Goal: Task Accomplishment & Management: Use online tool/utility

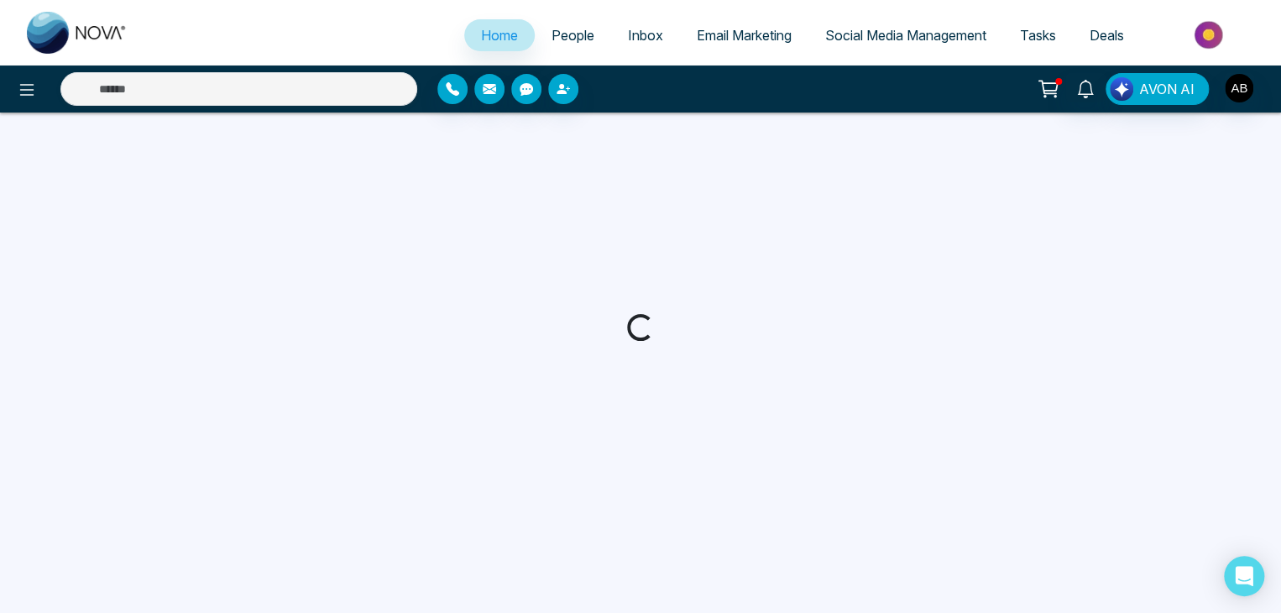
select select "*"
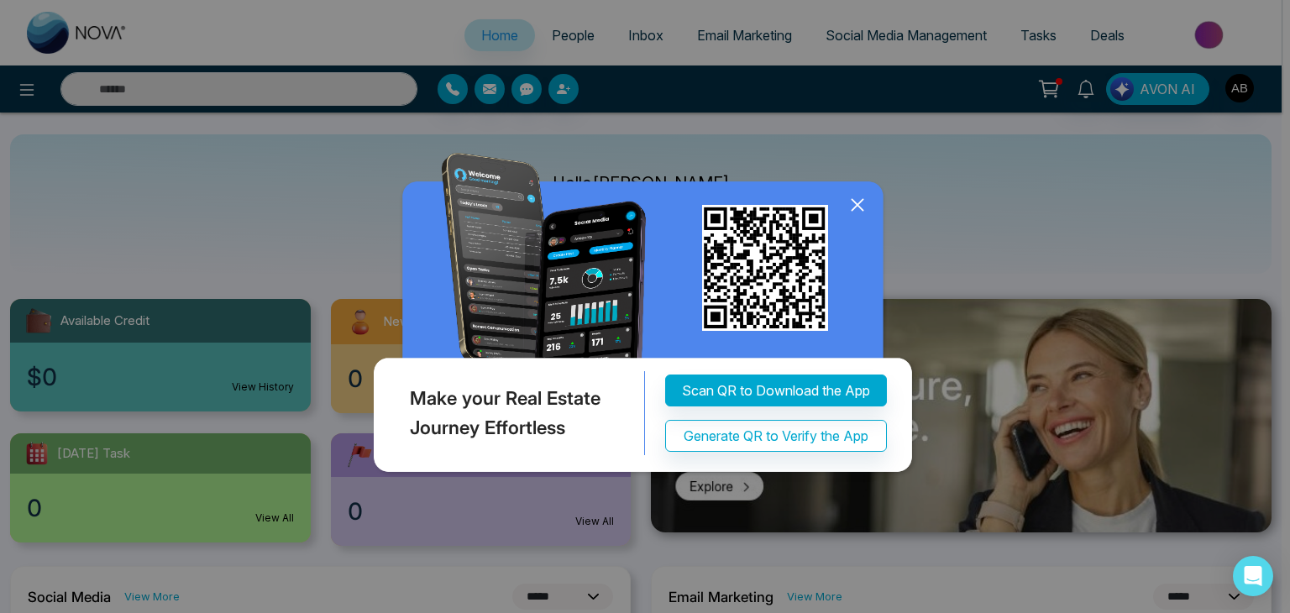
click at [856, 207] on icon at bounding box center [857, 204] width 25 height 25
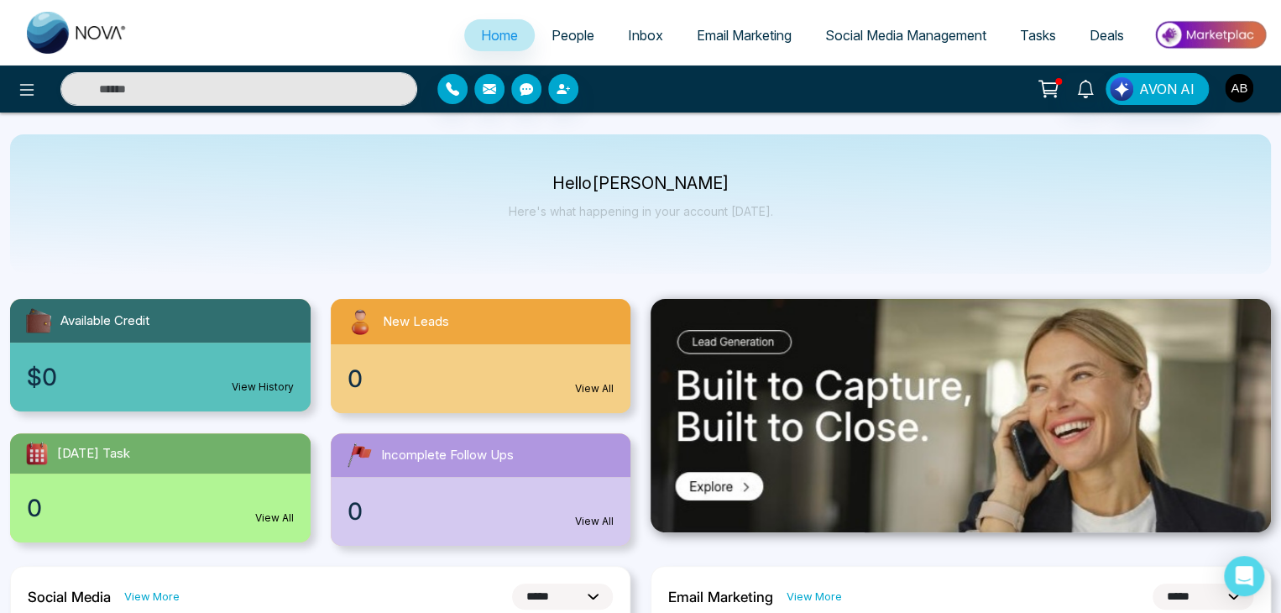
click at [1239, 88] on img "button" at bounding box center [1239, 88] width 29 height 29
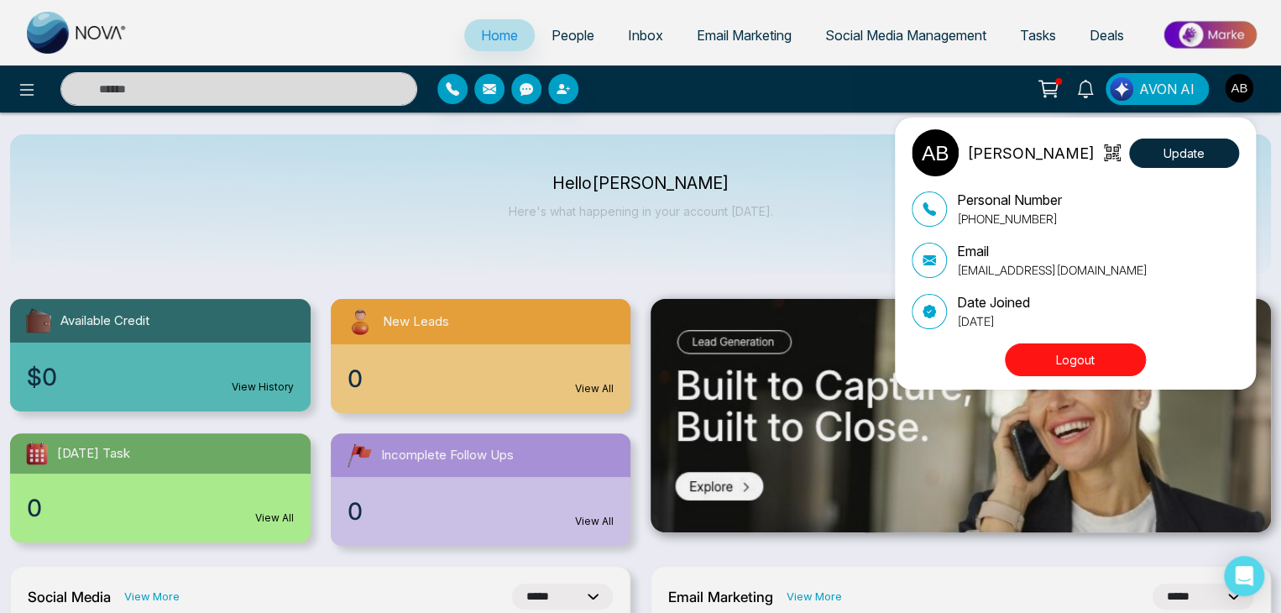
click at [1246, 84] on div "[PERSON_NAME] Update Personal Number [PHONE_NUMBER] Email [EMAIL_ADDRESS][DOMAI…" at bounding box center [640, 306] width 1281 height 613
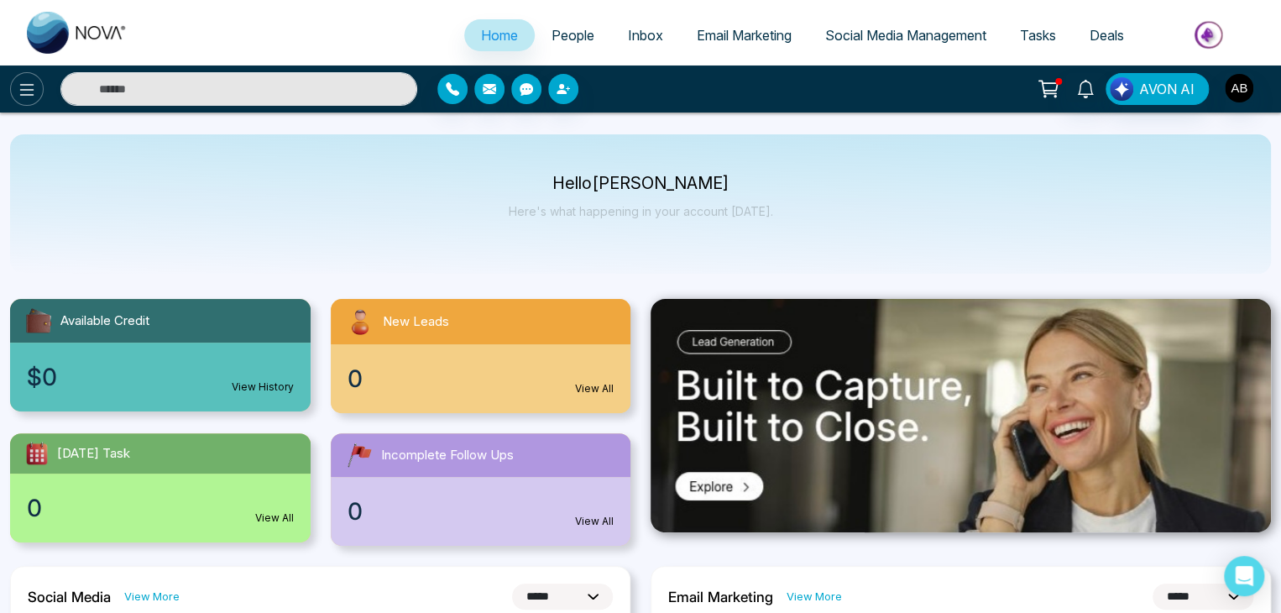
click at [26, 88] on icon at bounding box center [27, 90] width 20 height 20
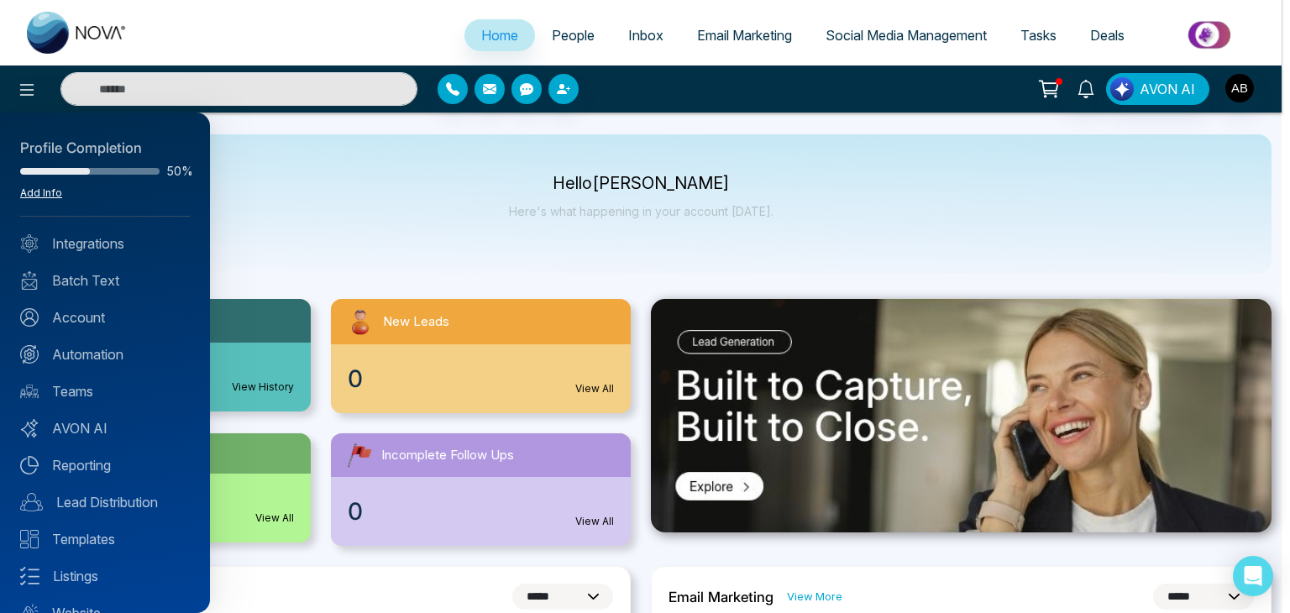
click at [43, 187] on link "Add Info" at bounding box center [41, 192] width 42 height 13
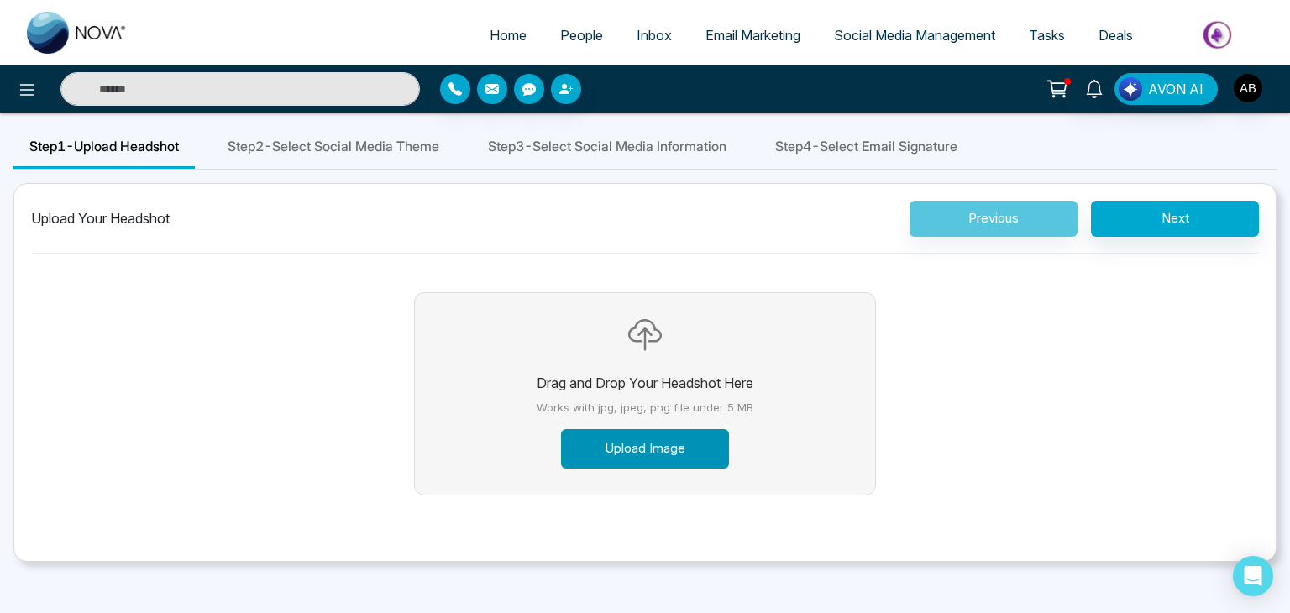
click at [621, 450] on button "Upload Image" at bounding box center [645, 448] width 168 height 39
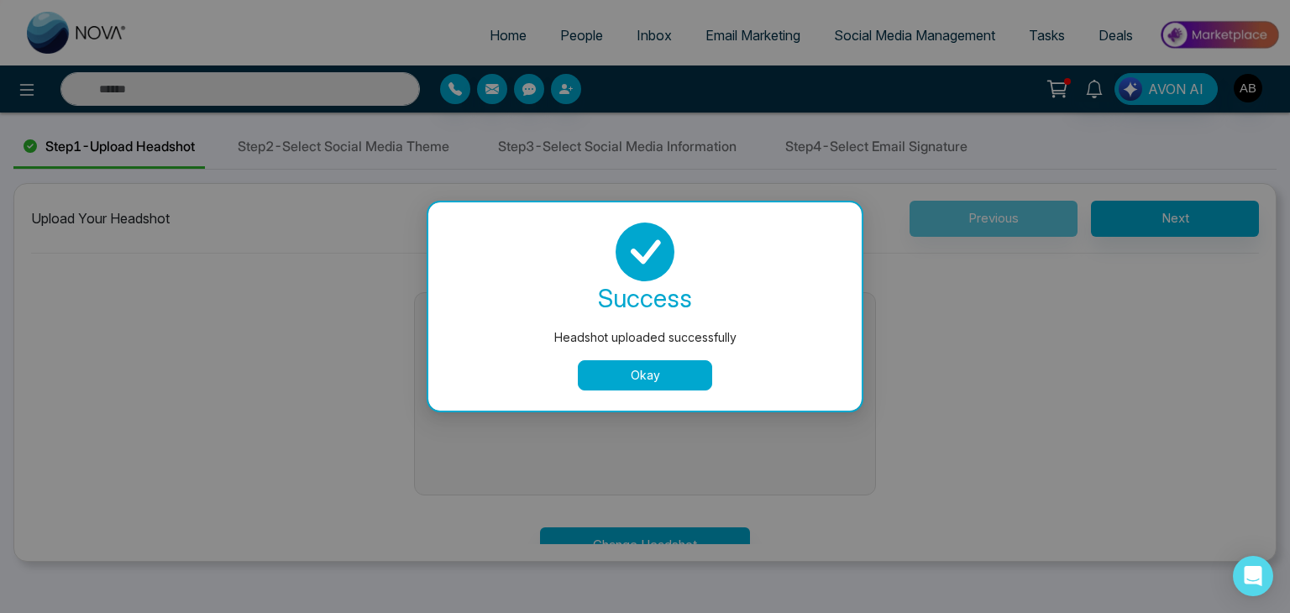
click at [664, 376] on button "Okay" at bounding box center [645, 375] width 134 height 30
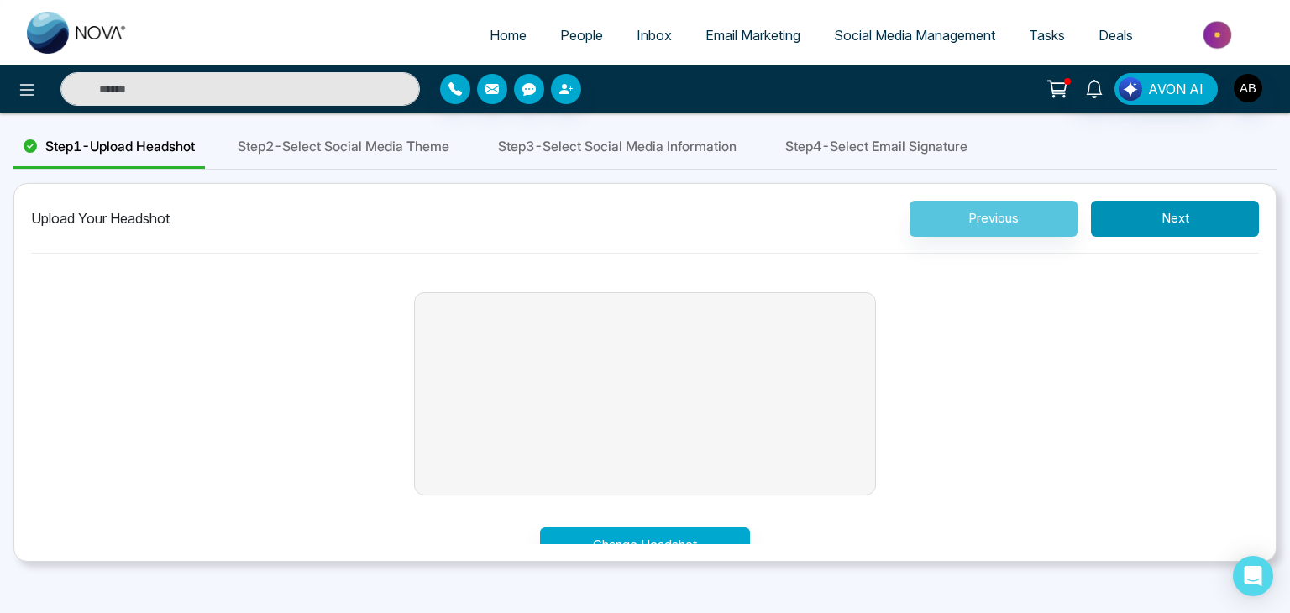
click at [1169, 215] on button "Next" at bounding box center [1175, 219] width 168 height 36
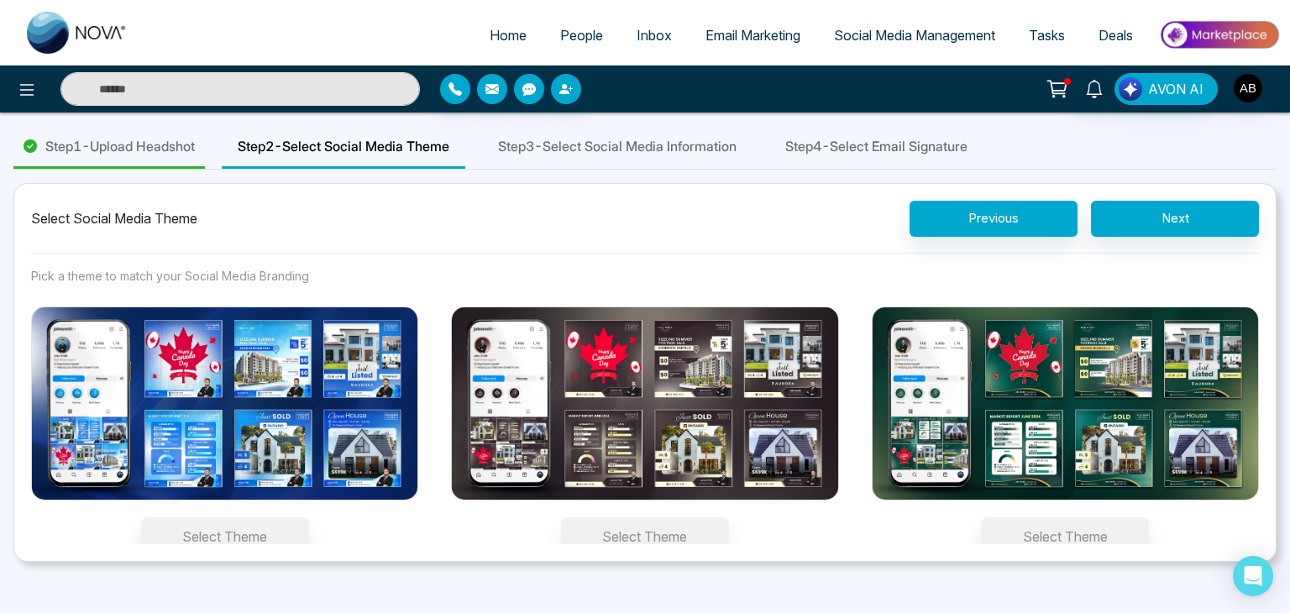
click at [1075, 473] on img at bounding box center [1064, 403] width 387 height 194
click at [1075, 517] on button "Select Theme" at bounding box center [1065, 536] width 168 height 39
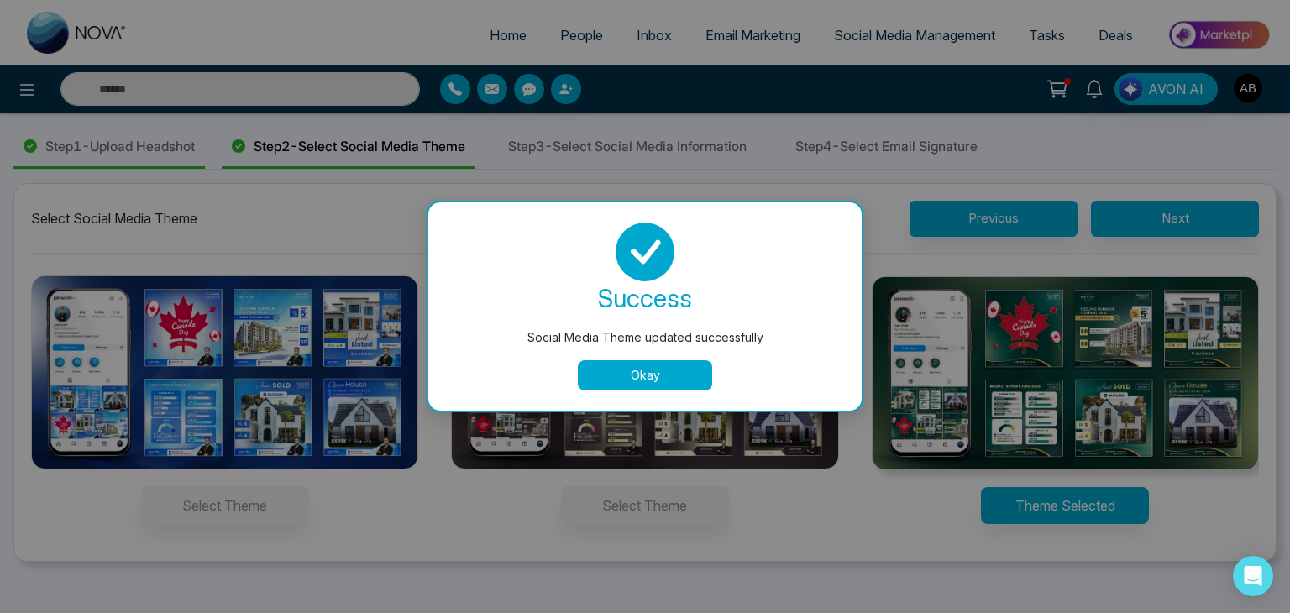
click at [673, 377] on button "Okay" at bounding box center [645, 375] width 134 height 30
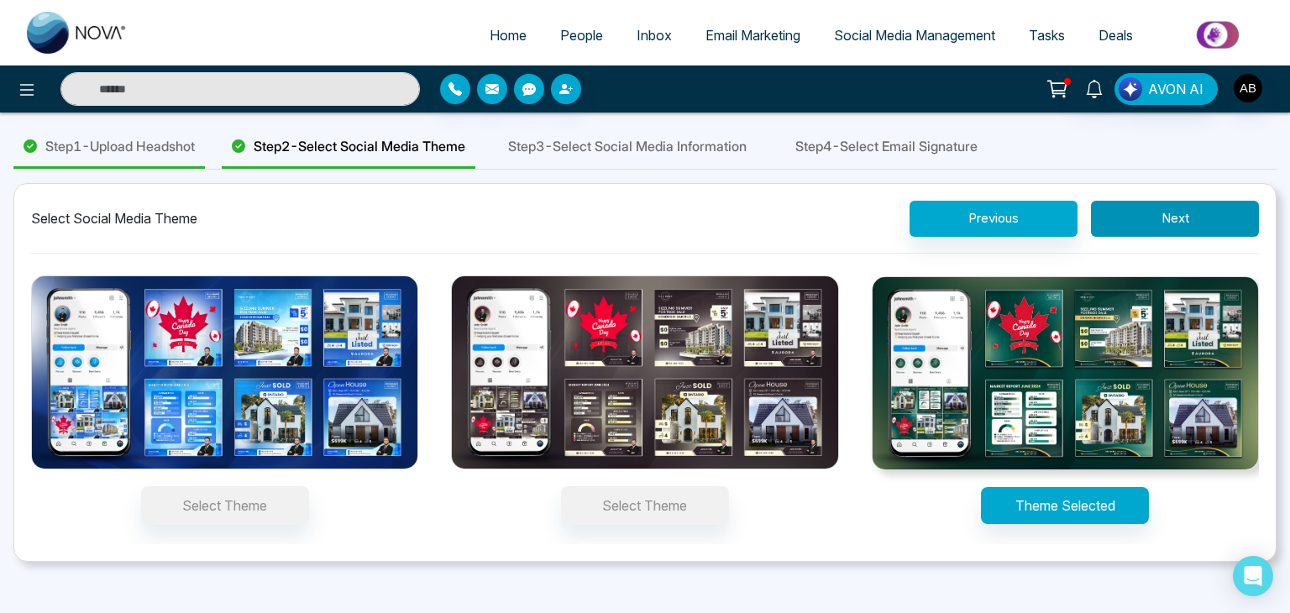
click at [1187, 214] on button "Next" at bounding box center [1175, 219] width 168 height 36
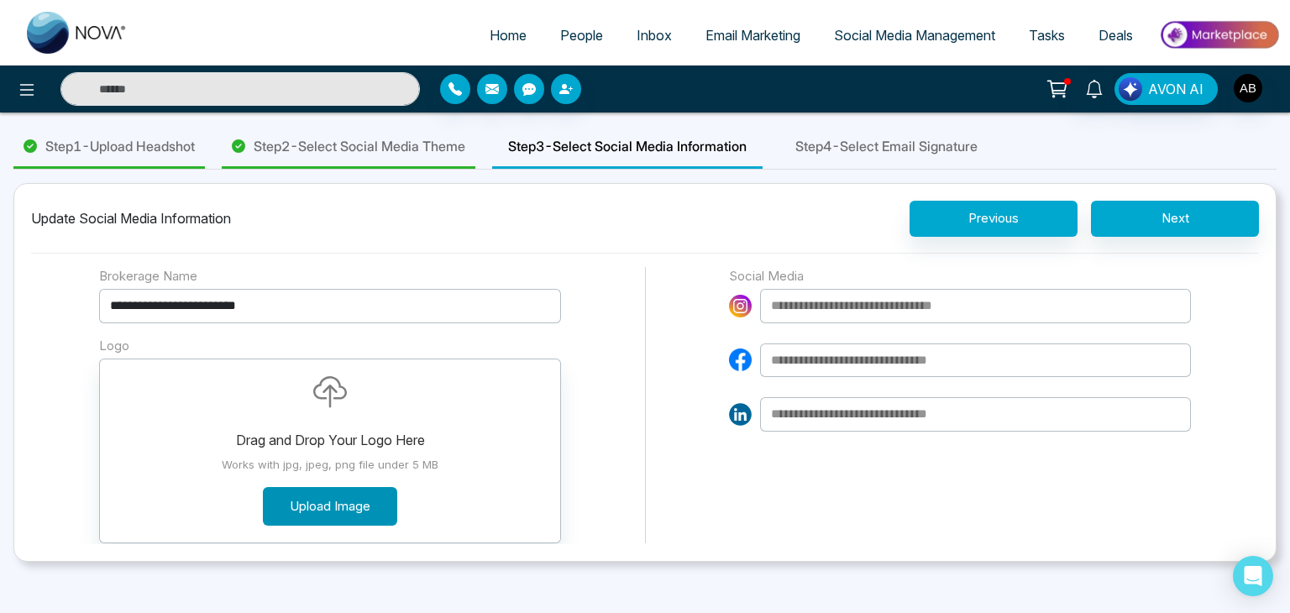
click at [352, 505] on button "Upload Image" at bounding box center [330, 506] width 134 height 39
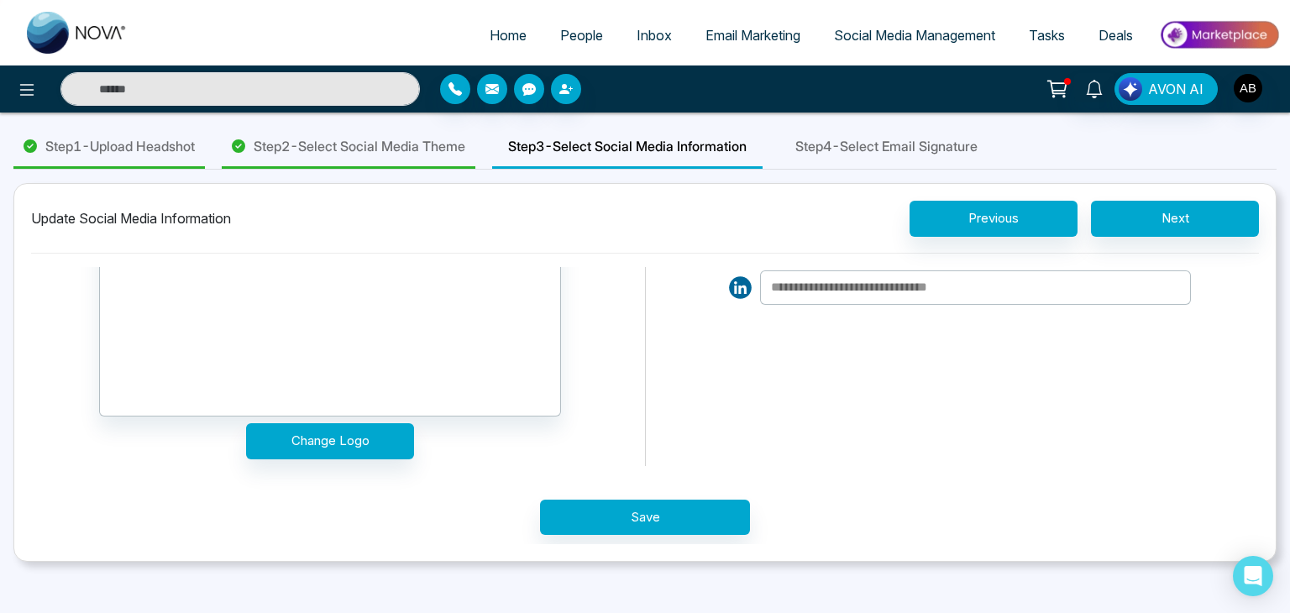
scroll to position [131, 0]
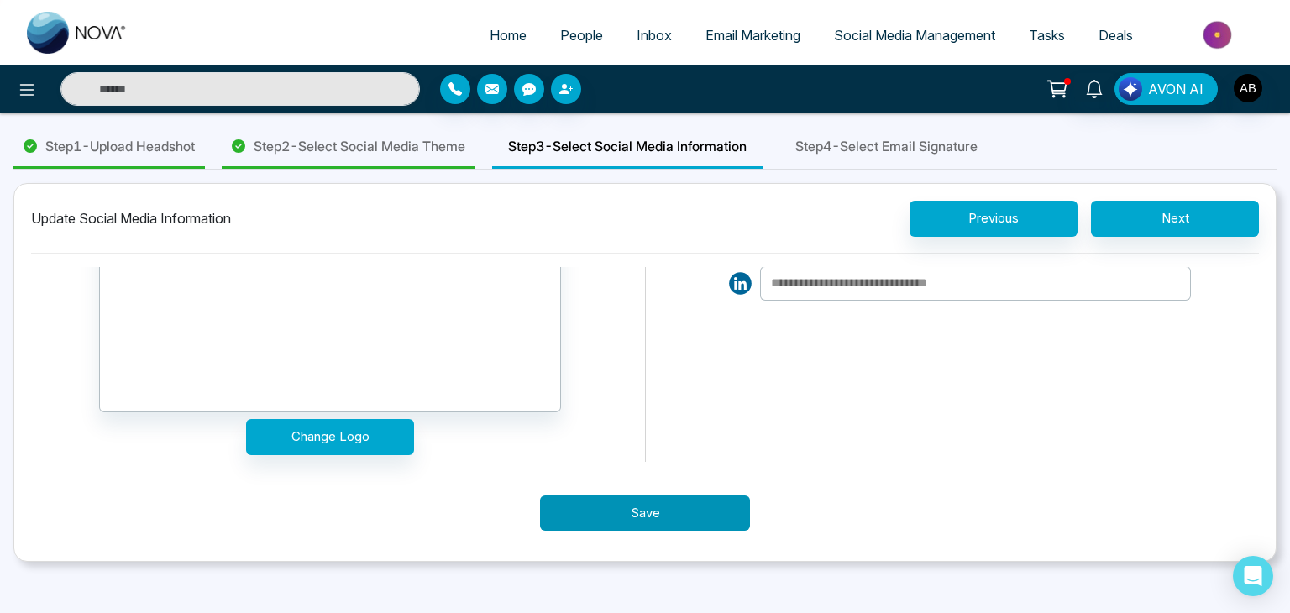
click at [635, 513] on button "Save" at bounding box center [645, 513] width 210 height 36
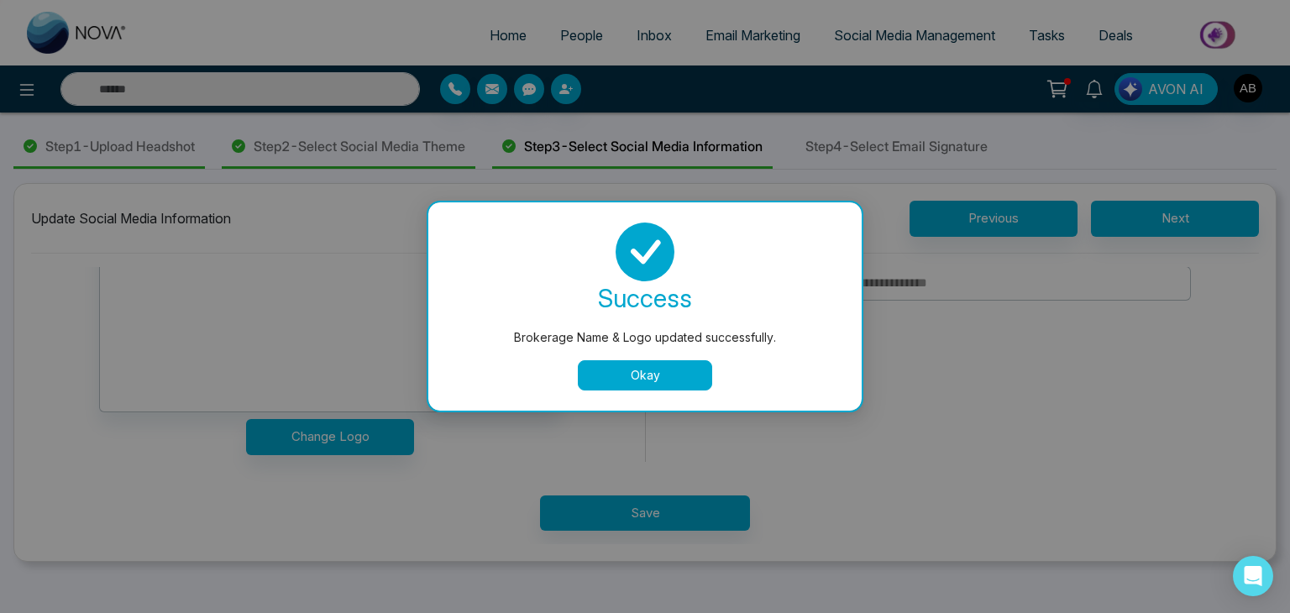
click at [641, 370] on button "Okay" at bounding box center [645, 375] width 134 height 30
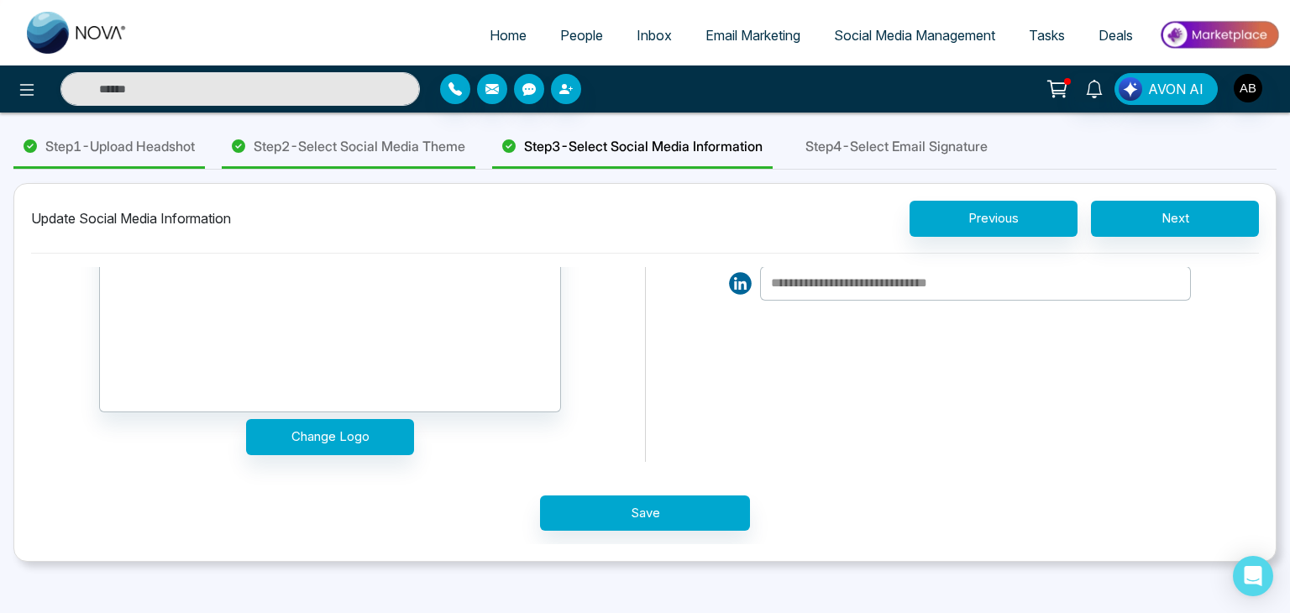
click at [1060, 357] on div "Social Media" at bounding box center [960, 299] width 462 height 326
click at [927, 281] on input at bounding box center [975, 283] width 431 height 34
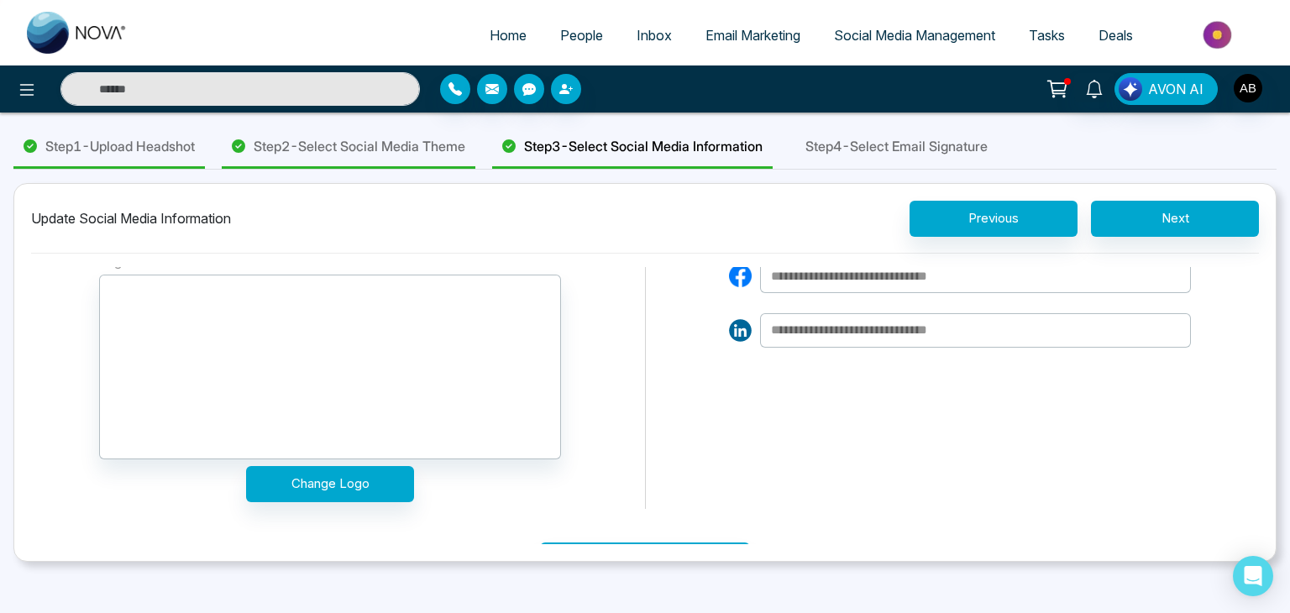
scroll to position [0, 0]
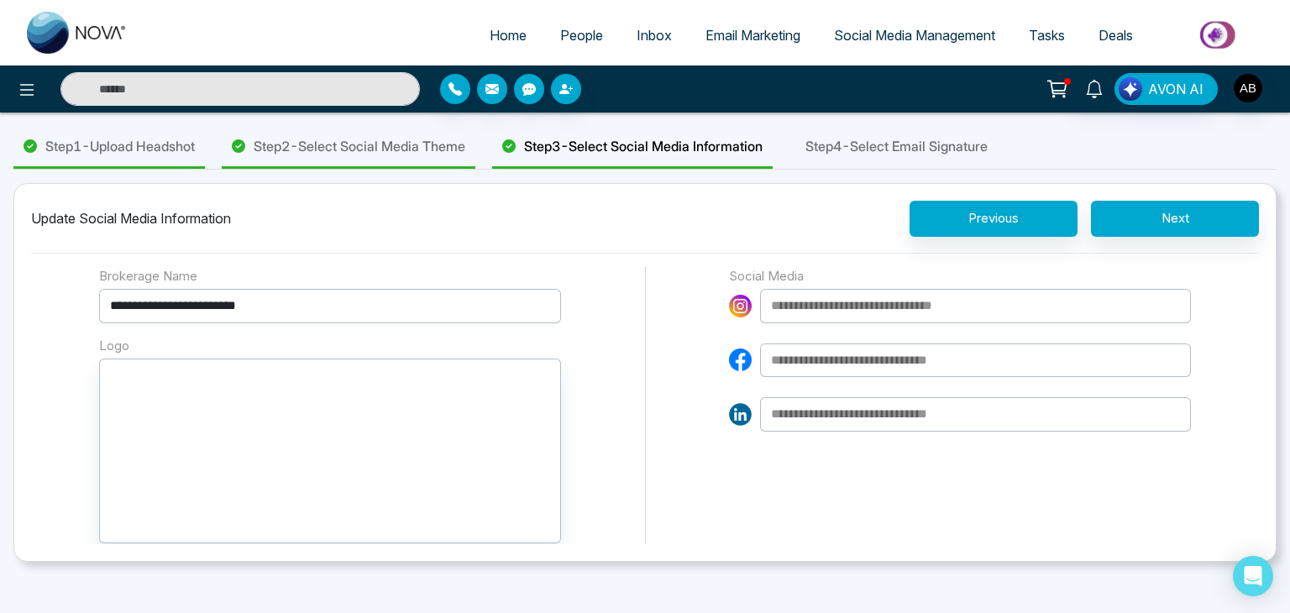
click at [806, 357] on input at bounding box center [975, 360] width 431 height 34
paste input "**********"
type input "**********"
click at [823, 305] on input at bounding box center [975, 306] width 431 height 34
paste input "**********"
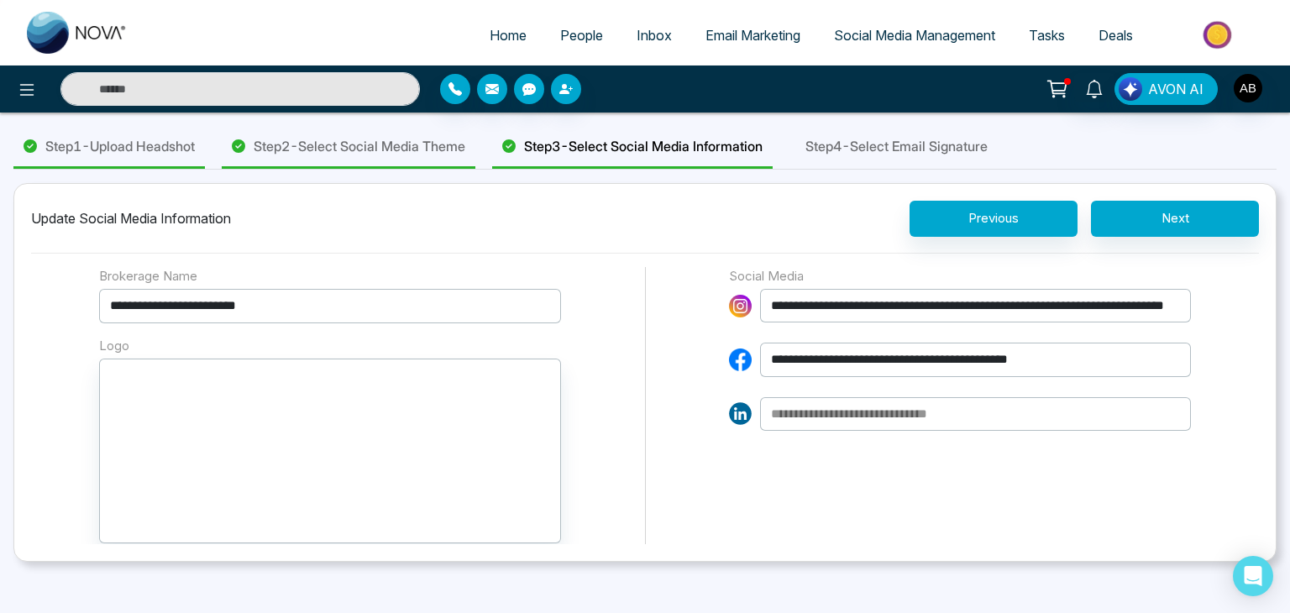
type input "**********"
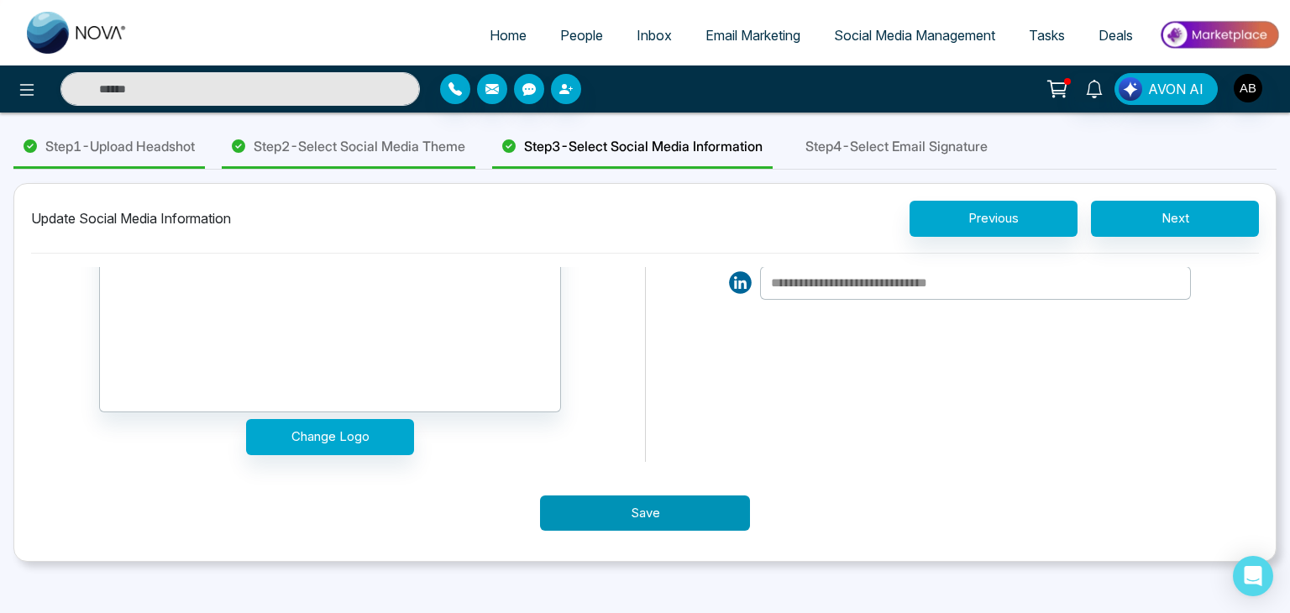
click at [629, 508] on button "Save" at bounding box center [645, 513] width 210 height 36
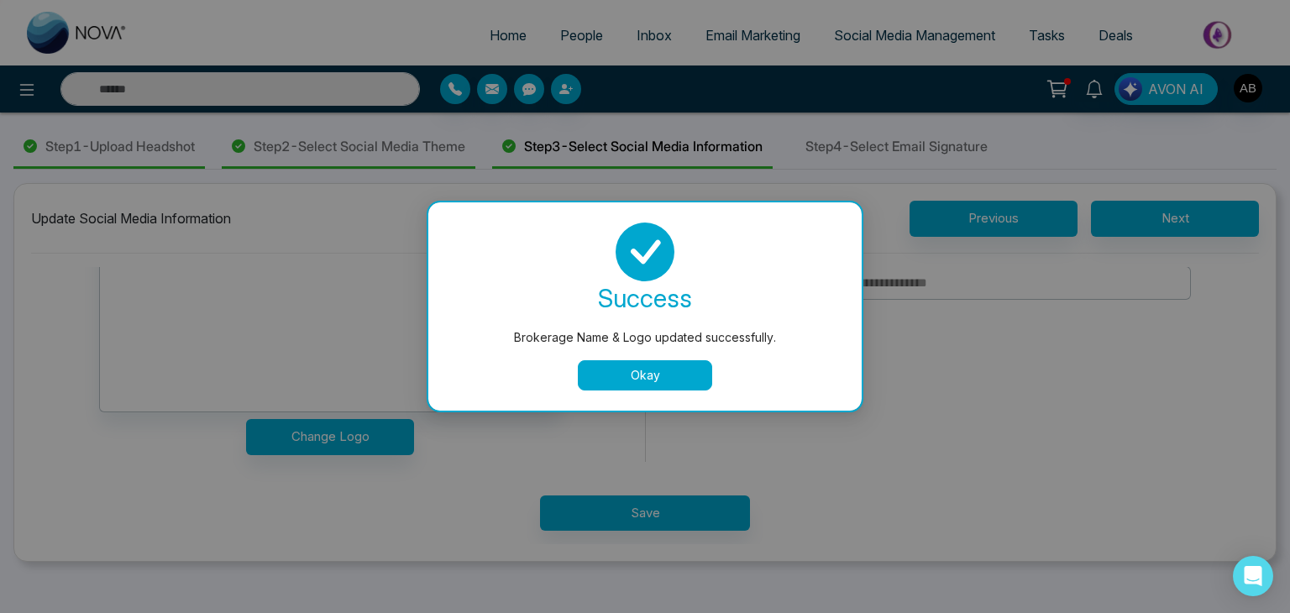
click at [671, 376] on button "Okay" at bounding box center [645, 375] width 134 height 30
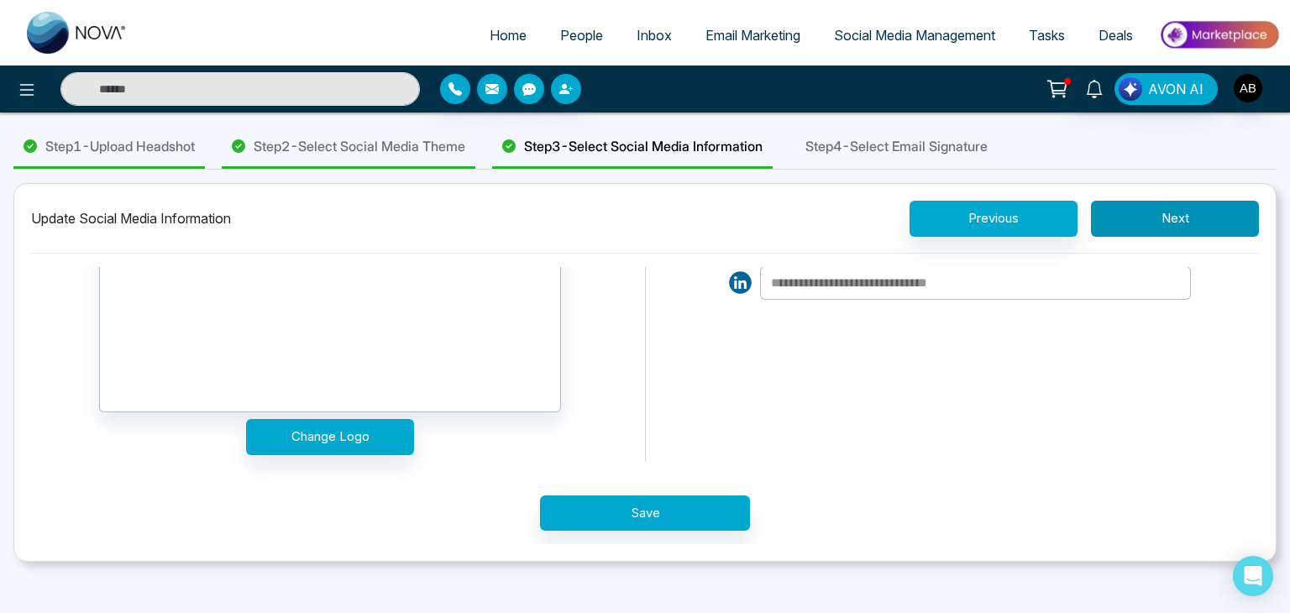
click at [1185, 223] on button "Next" at bounding box center [1175, 219] width 168 height 36
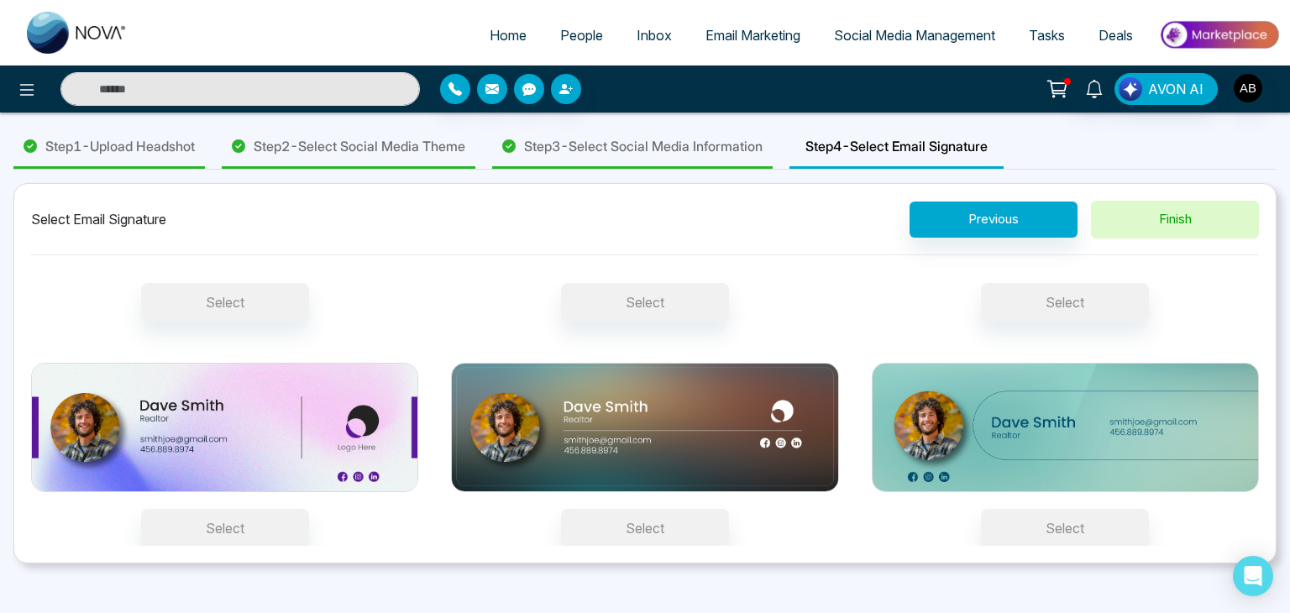
scroll to position [0, 0]
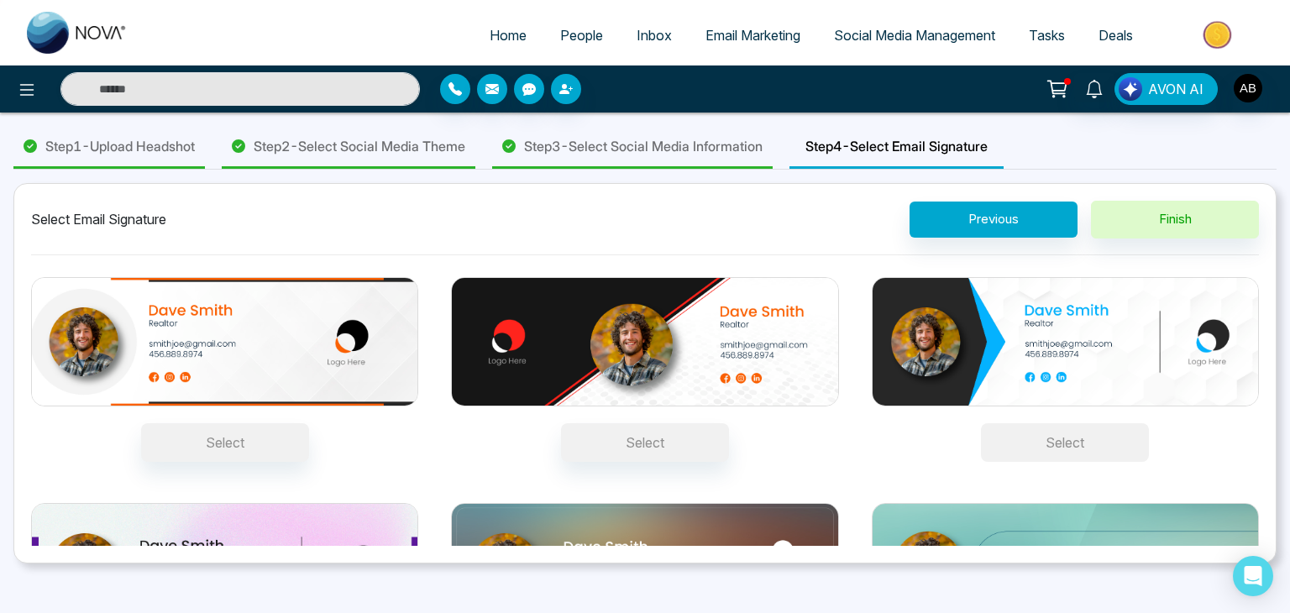
click at [1044, 438] on button "Select" at bounding box center [1065, 442] width 168 height 39
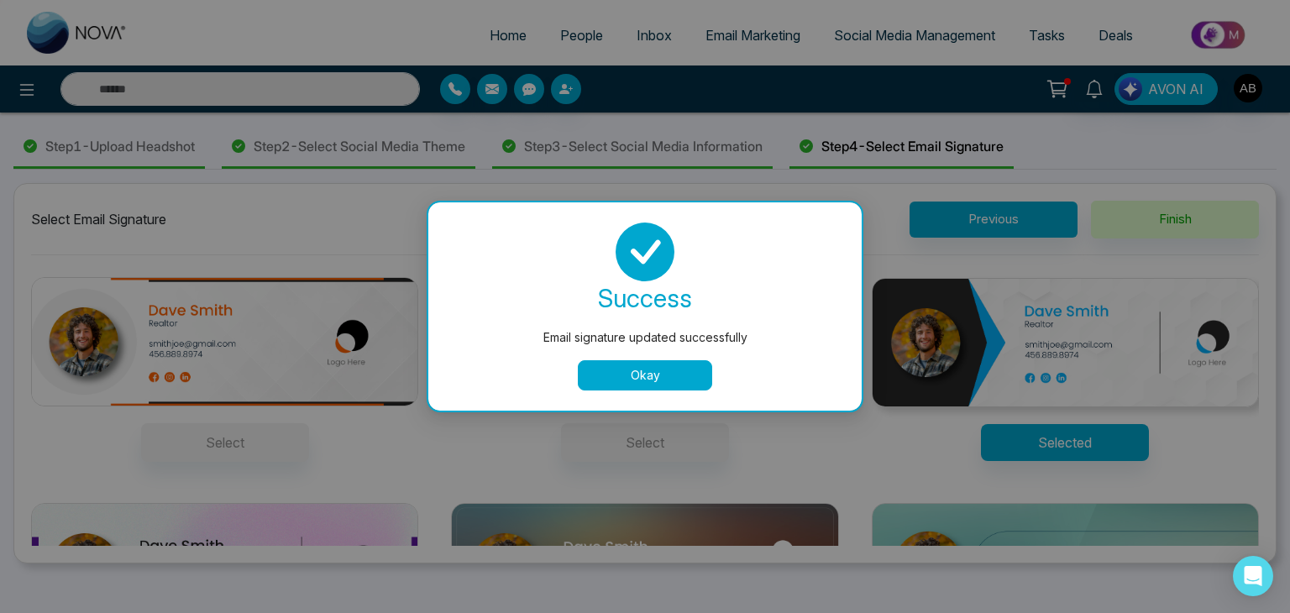
click at [625, 369] on button "Okay" at bounding box center [645, 375] width 134 height 30
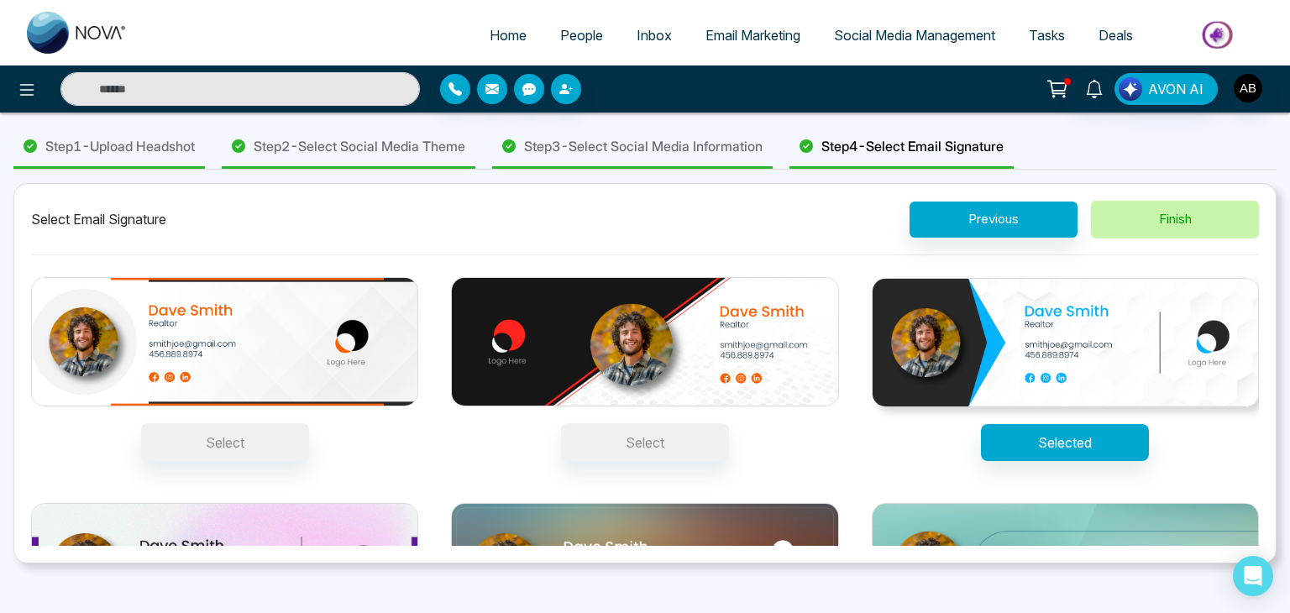
click at [1169, 217] on button "Finish" at bounding box center [1175, 220] width 168 height 38
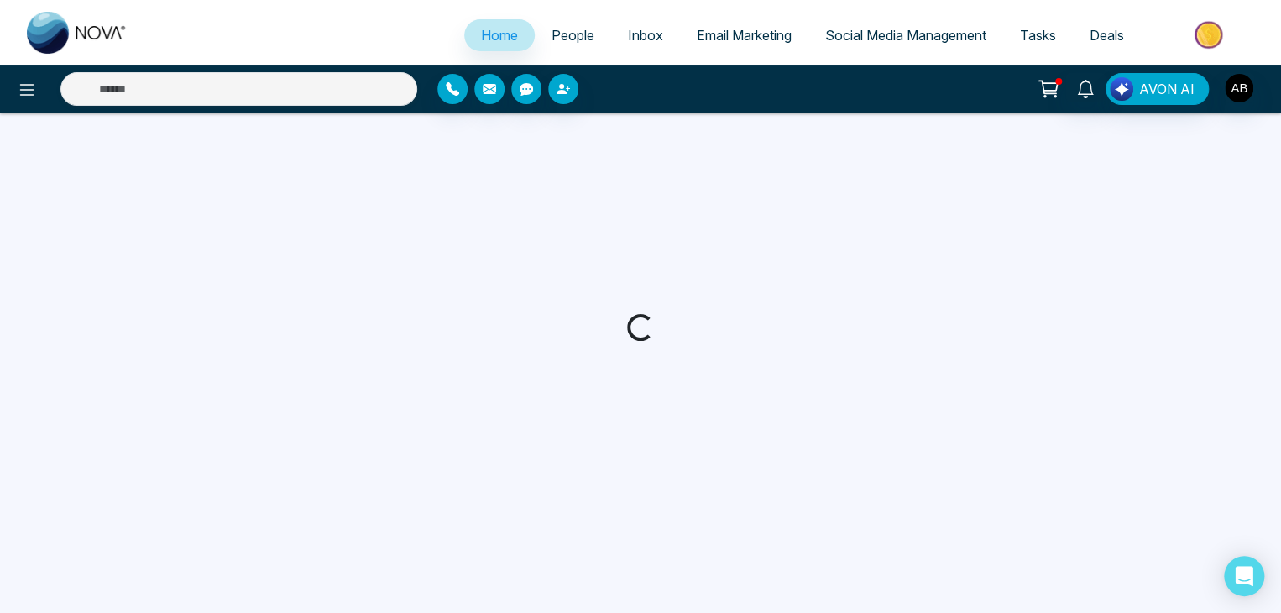
select select "*"
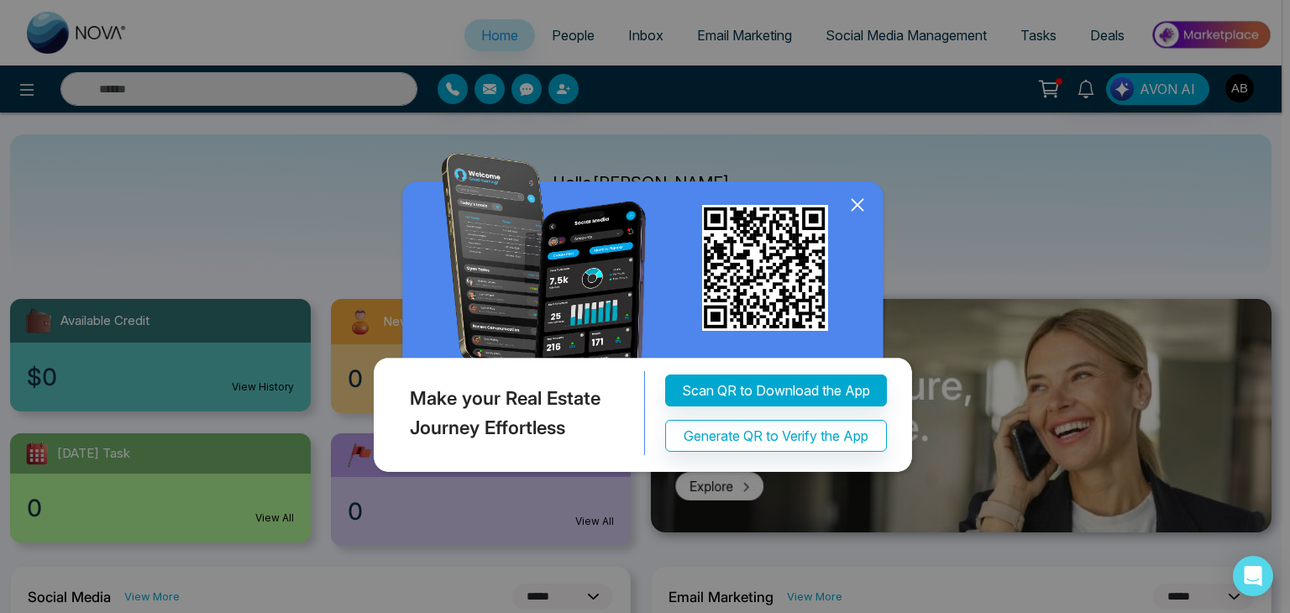
click at [856, 207] on icon at bounding box center [857, 204] width 25 height 25
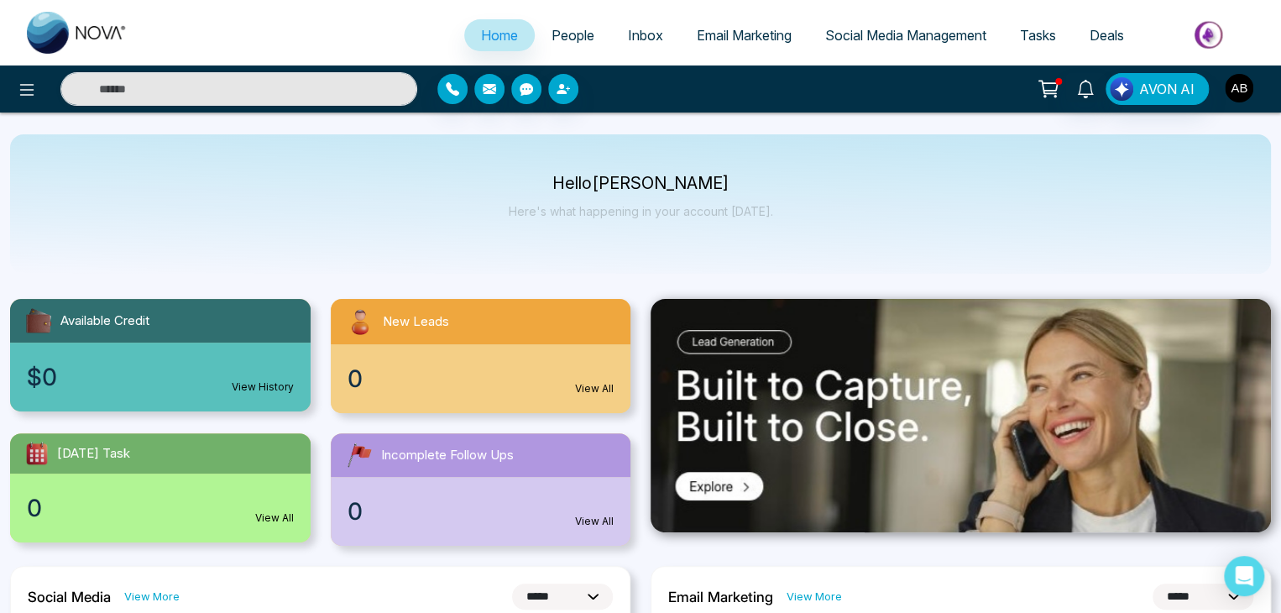
click at [1243, 98] on img "button" at bounding box center [1239, 88] width 29 height 29
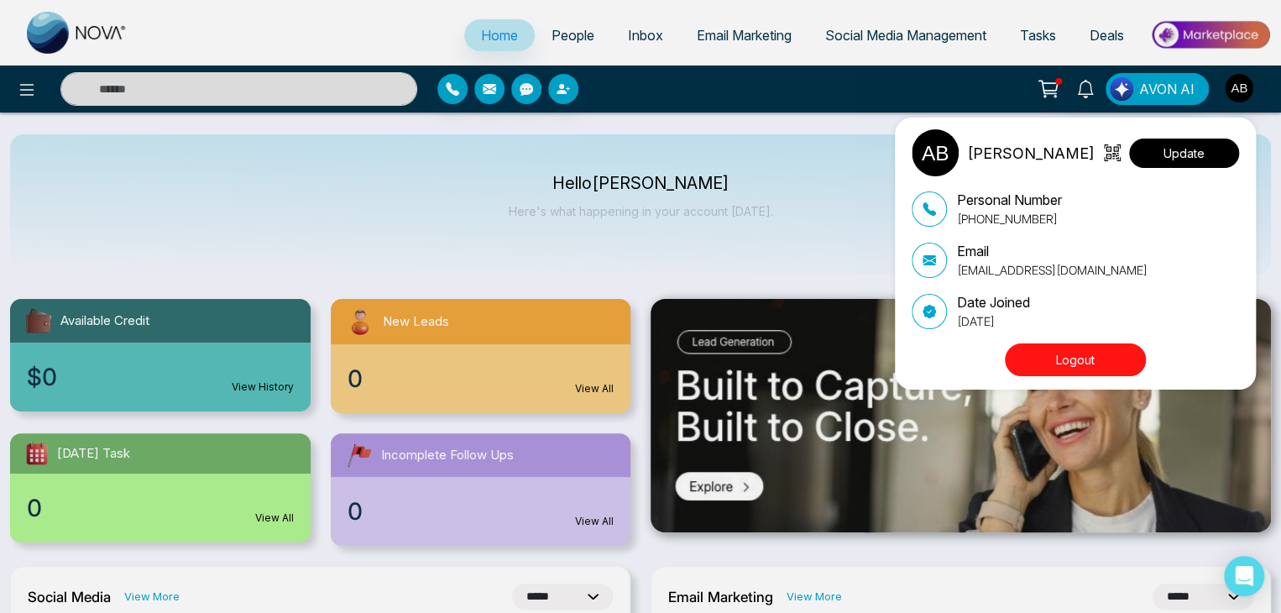
click at [1211, 149] on button "Update" at bounding box center [1184, 153] width 110 height 29
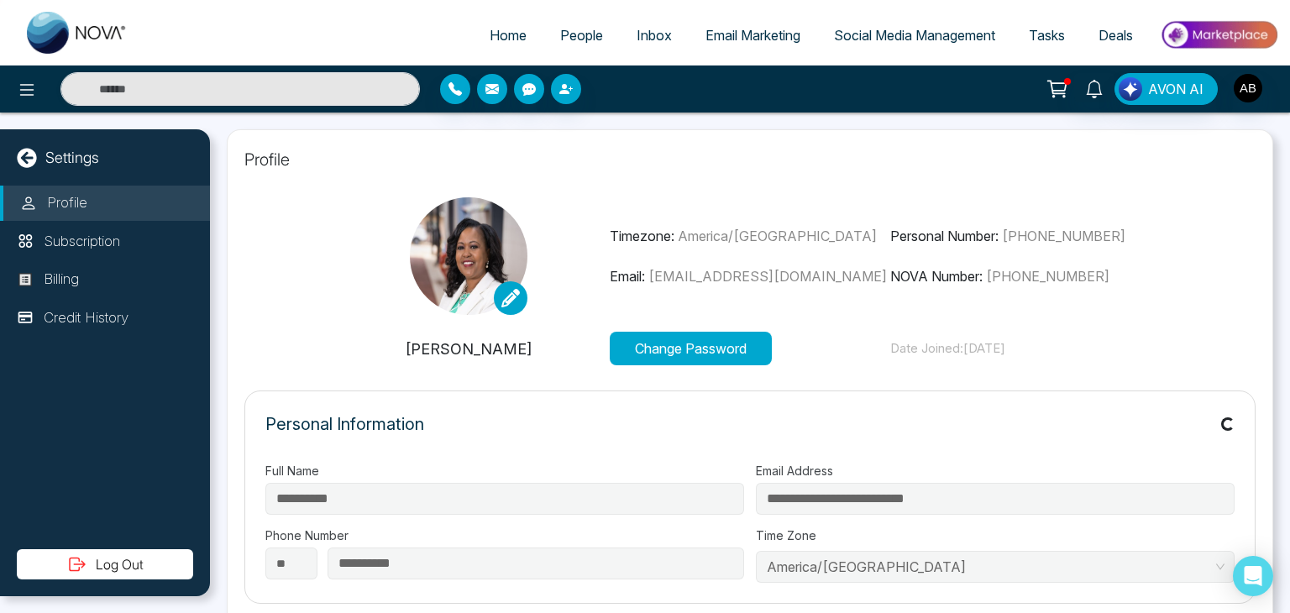
type input "**********"
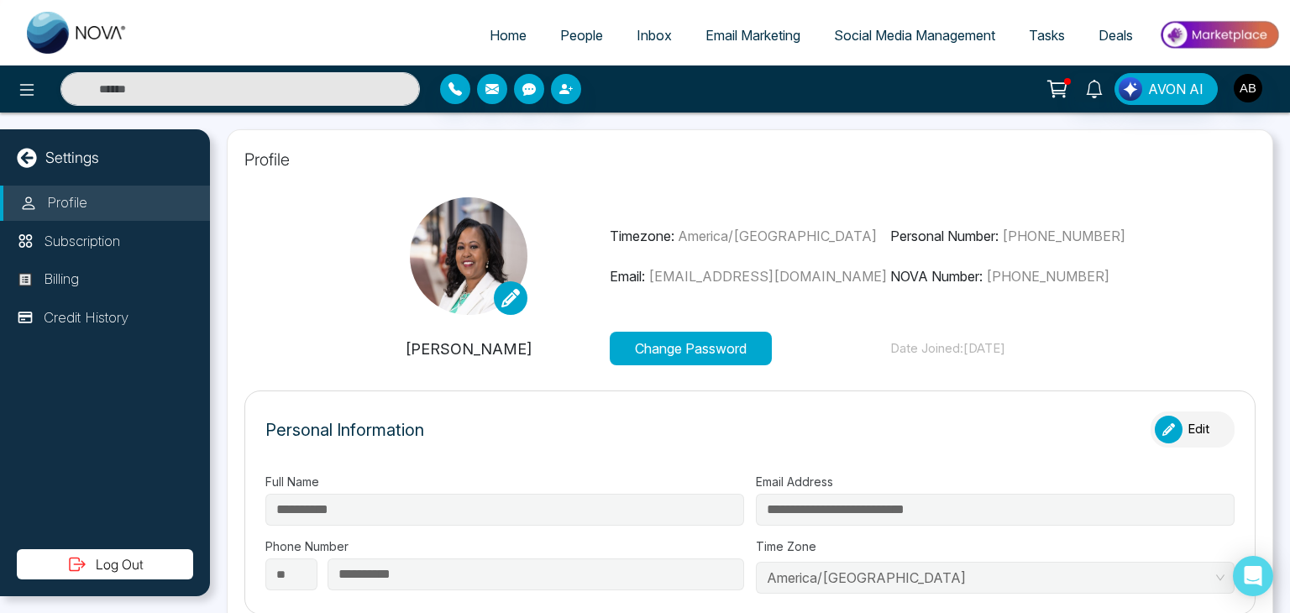
click at [924, 38] on span "Social Media Management" at bounding box center [914, 35] width 161 height 17
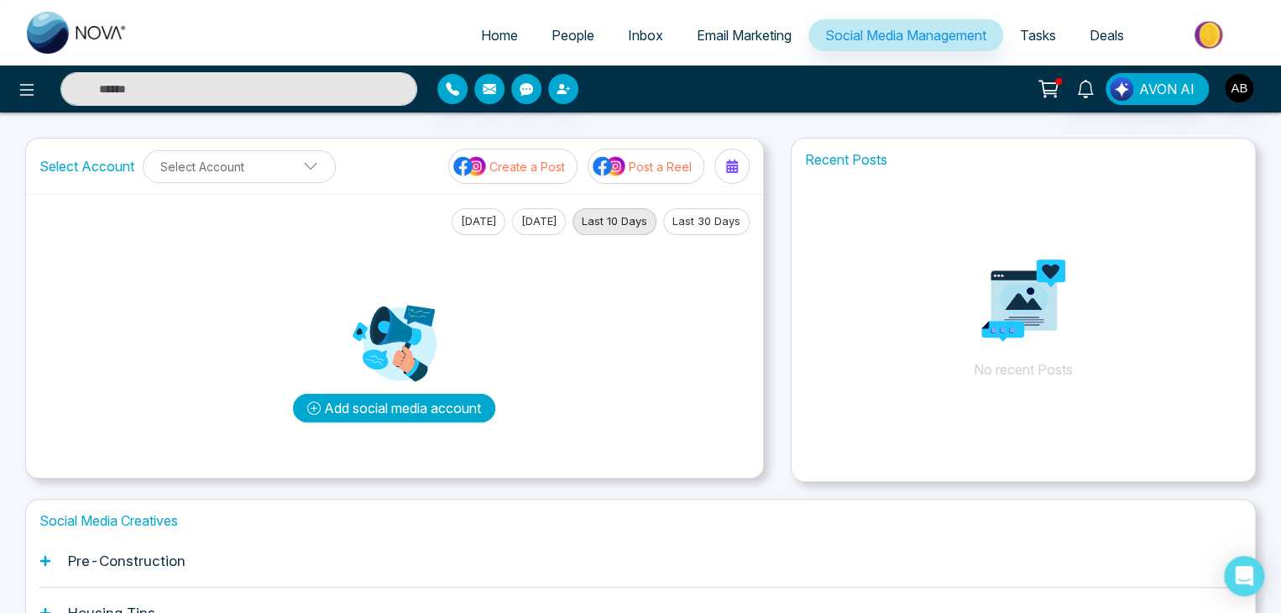
click at [381, 395] on button "Add social media account" at bounding box center [394, 408] width 202 height 29
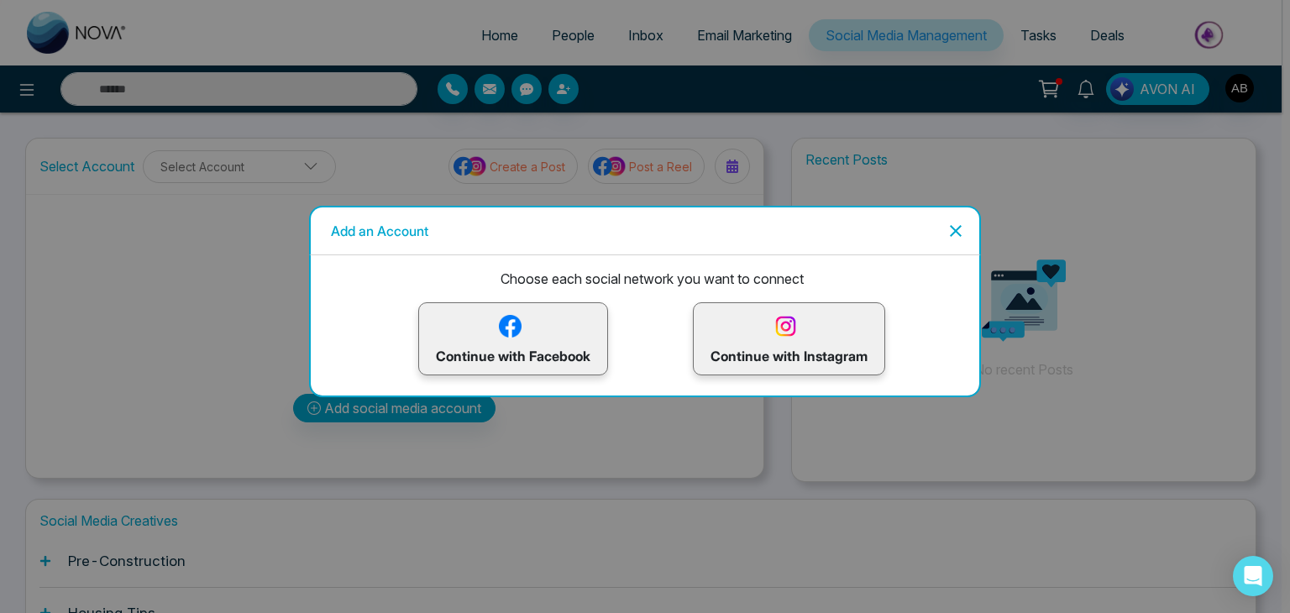
click at [487, 356] on p "Continue with Facebook" at bounding box center [513, 338] width 154 height 55
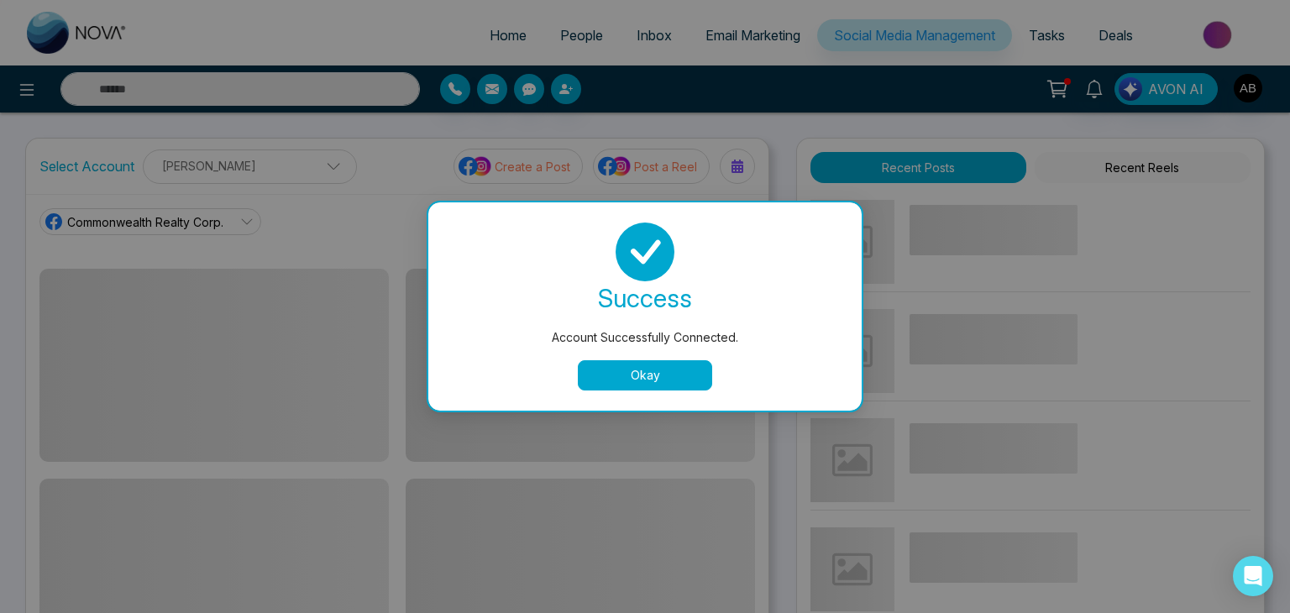
click at [659, 374] on button "Okay" at bounding box center [645, 375] width 134 height 30
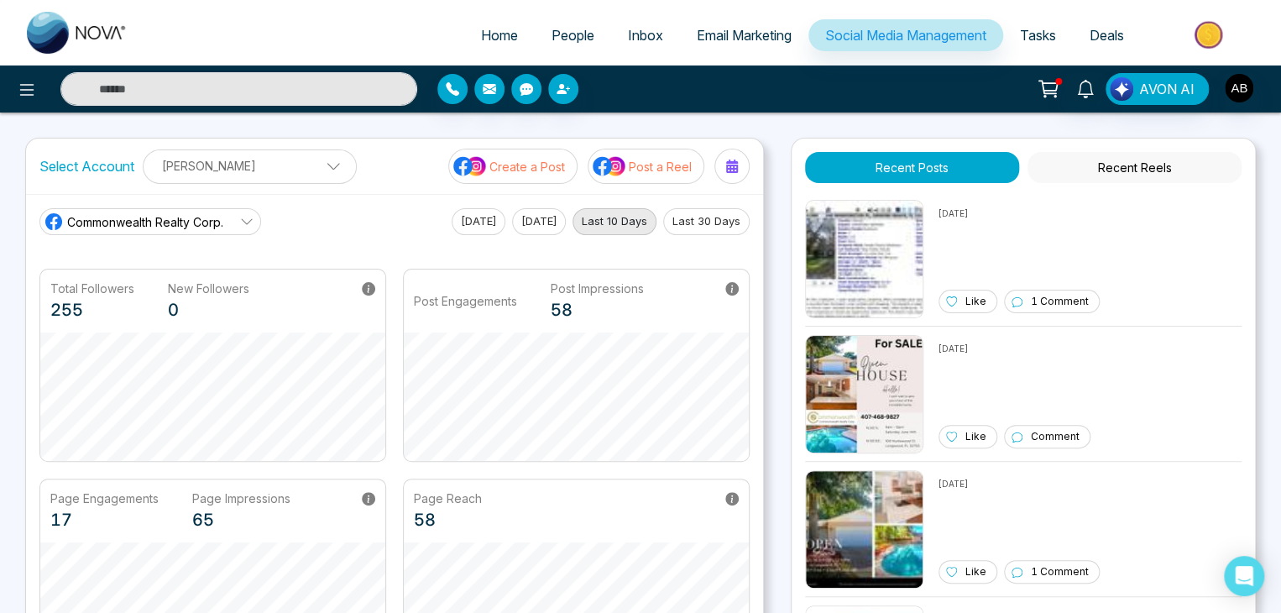
click at [779, 38] on span "Email Marketing" at bounding box center [744, 35] width 95 height 17
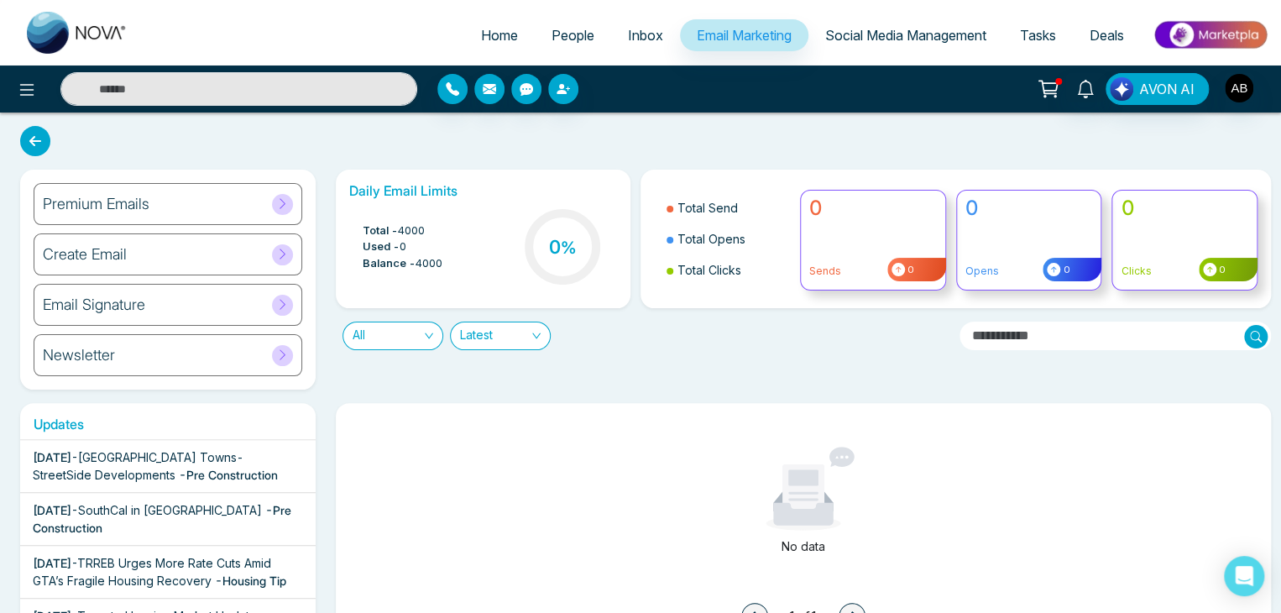
click at [285, 301] on icon at bounding box center [282, 304] width 13 height 13
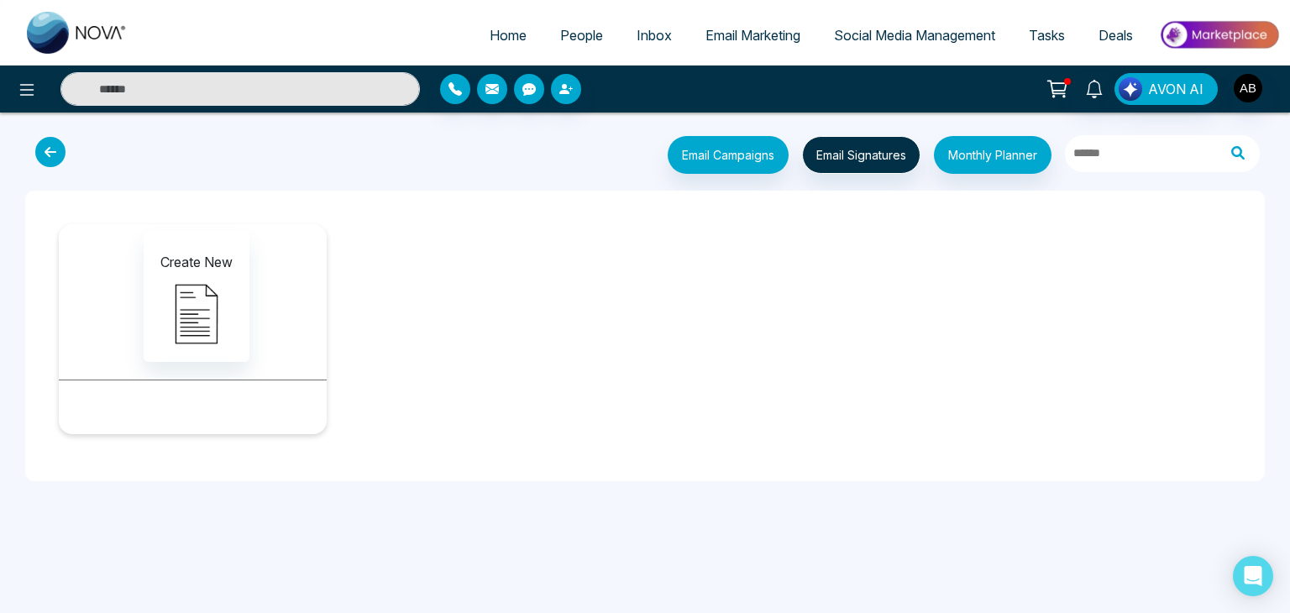
click at [62, 146] on icon at bounding box center [50, 152] width 30 height 30
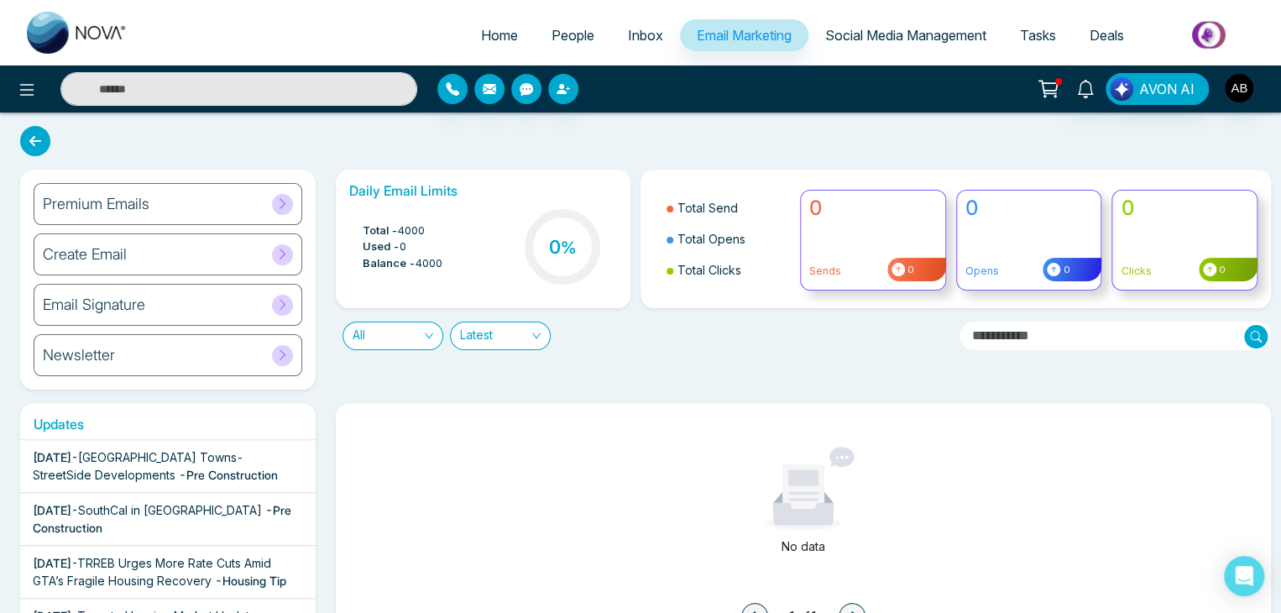
click at [269, 249] on div "Create Email" at bounding box center [168, 254] width 269 height 42
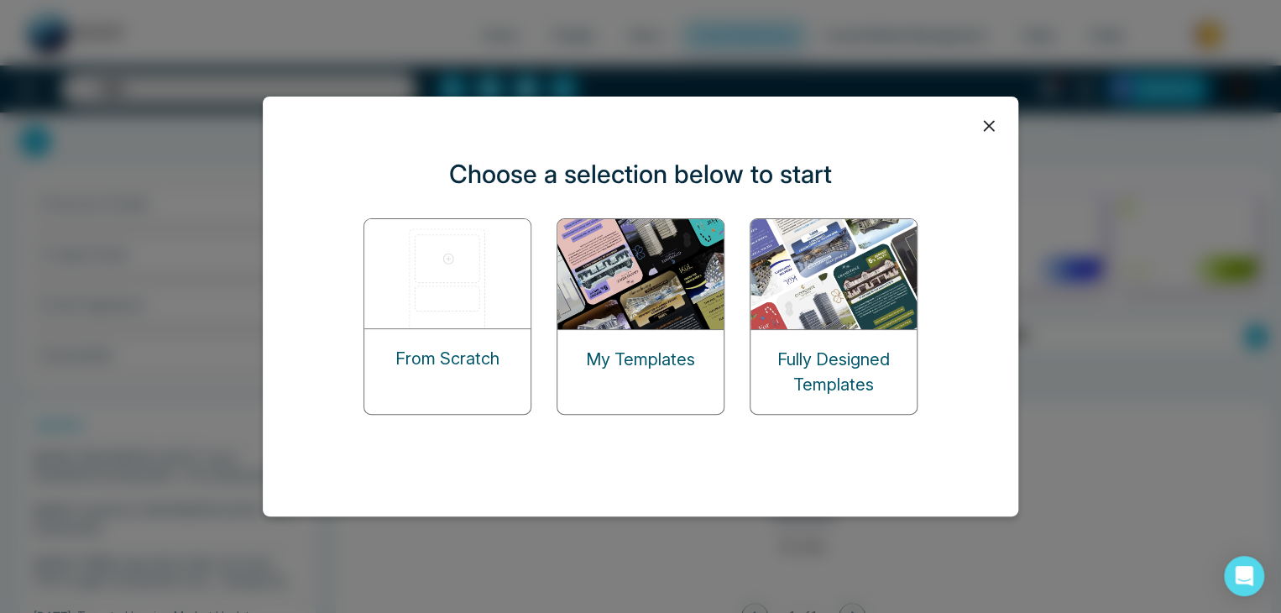
click at [592, 296] on img at bounding box center [641, 274] width 168 height 110
